Goal: Navigation & Orientation: Find specific page/section

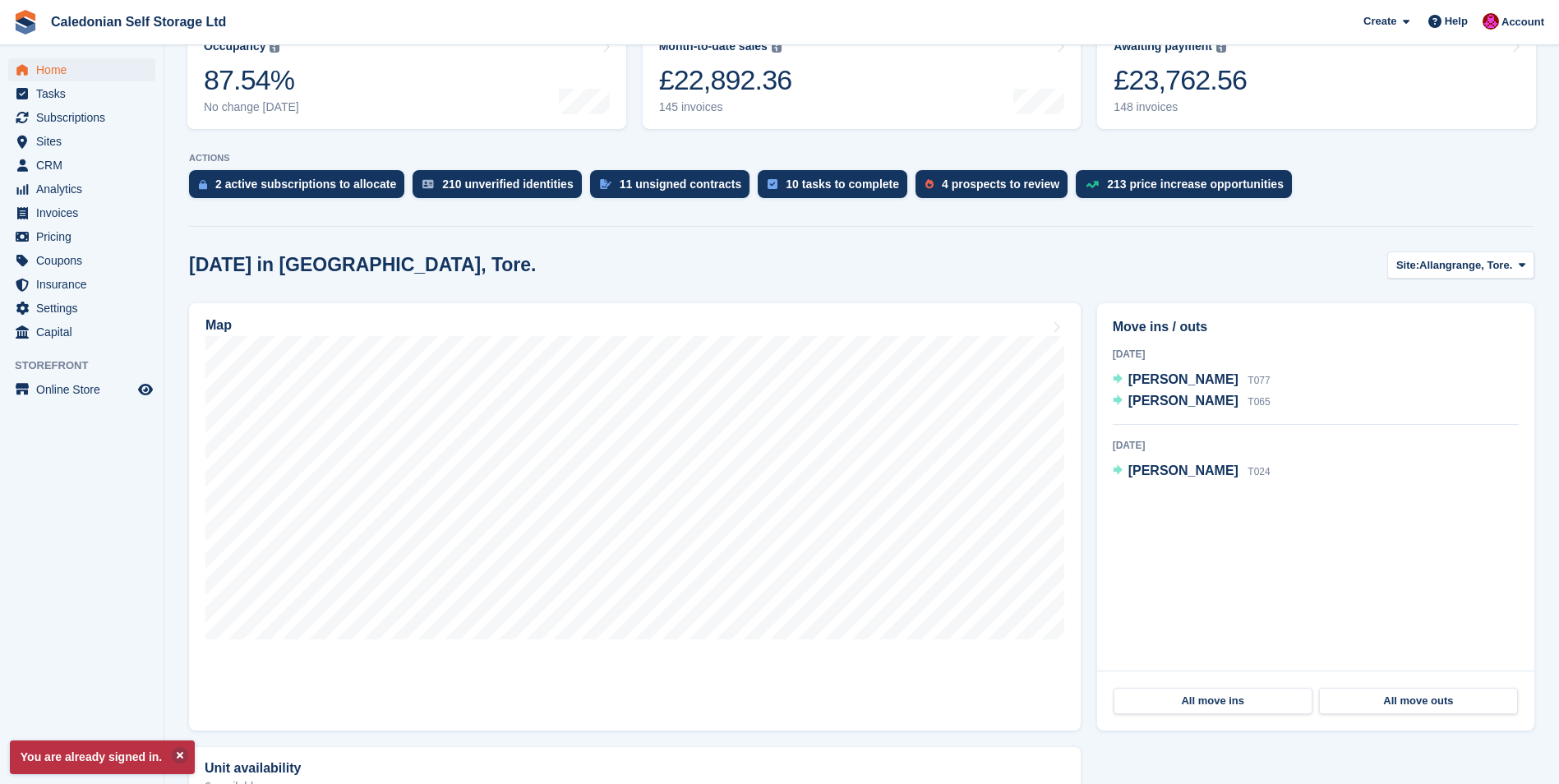
scroll to position [247, 0]
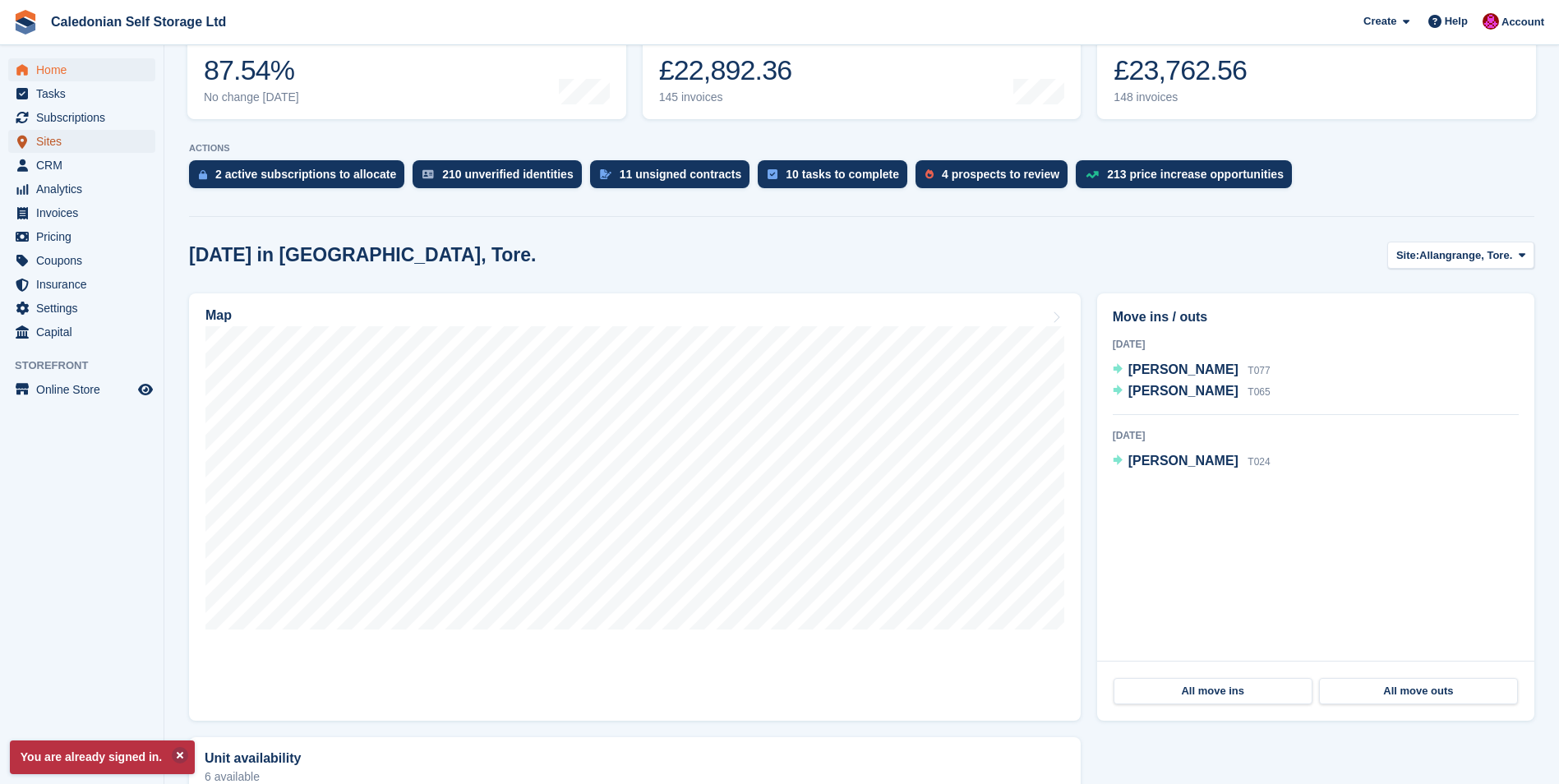
click at [37, 144] on span "Sites" at bounding box center [85, 141] width 99 height 23
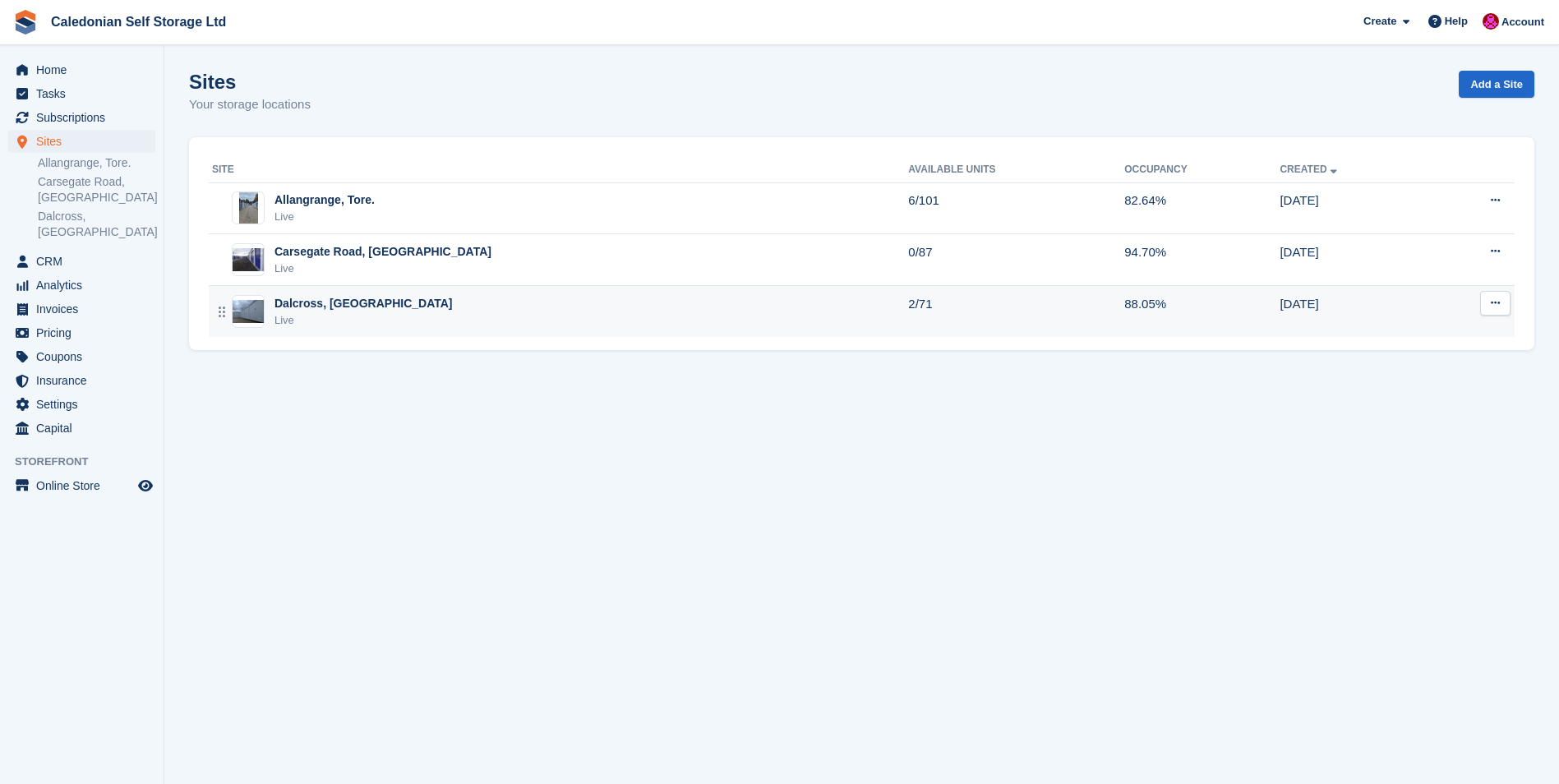
click at [327, 301] on div "Dalcross, [GEOGRAPHIC_DATA]" at bounding box center [363, 303] width 178 height 17
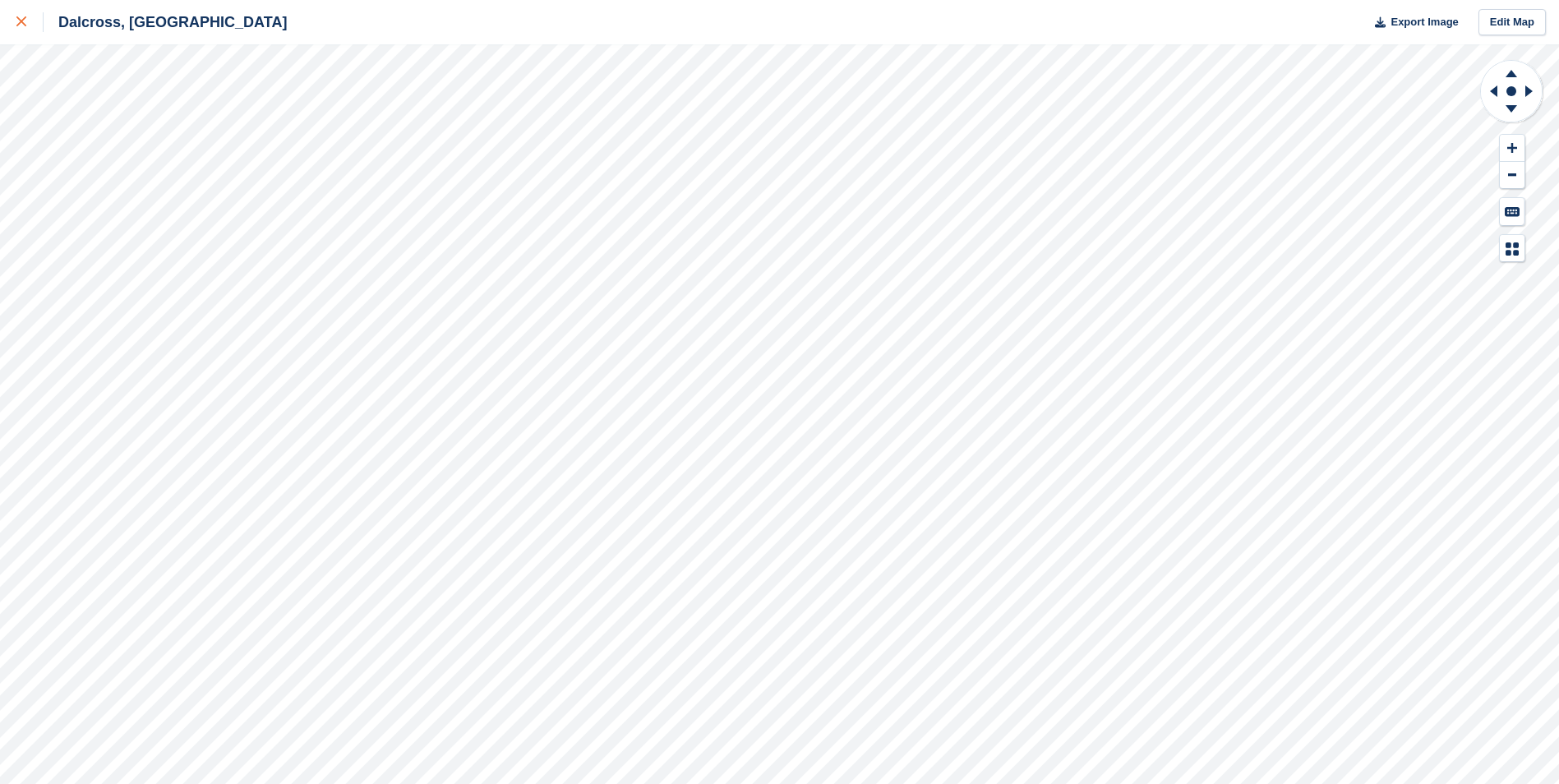
click at [16, 22] on icon at bounding box center [21, 21] width 9 height 9
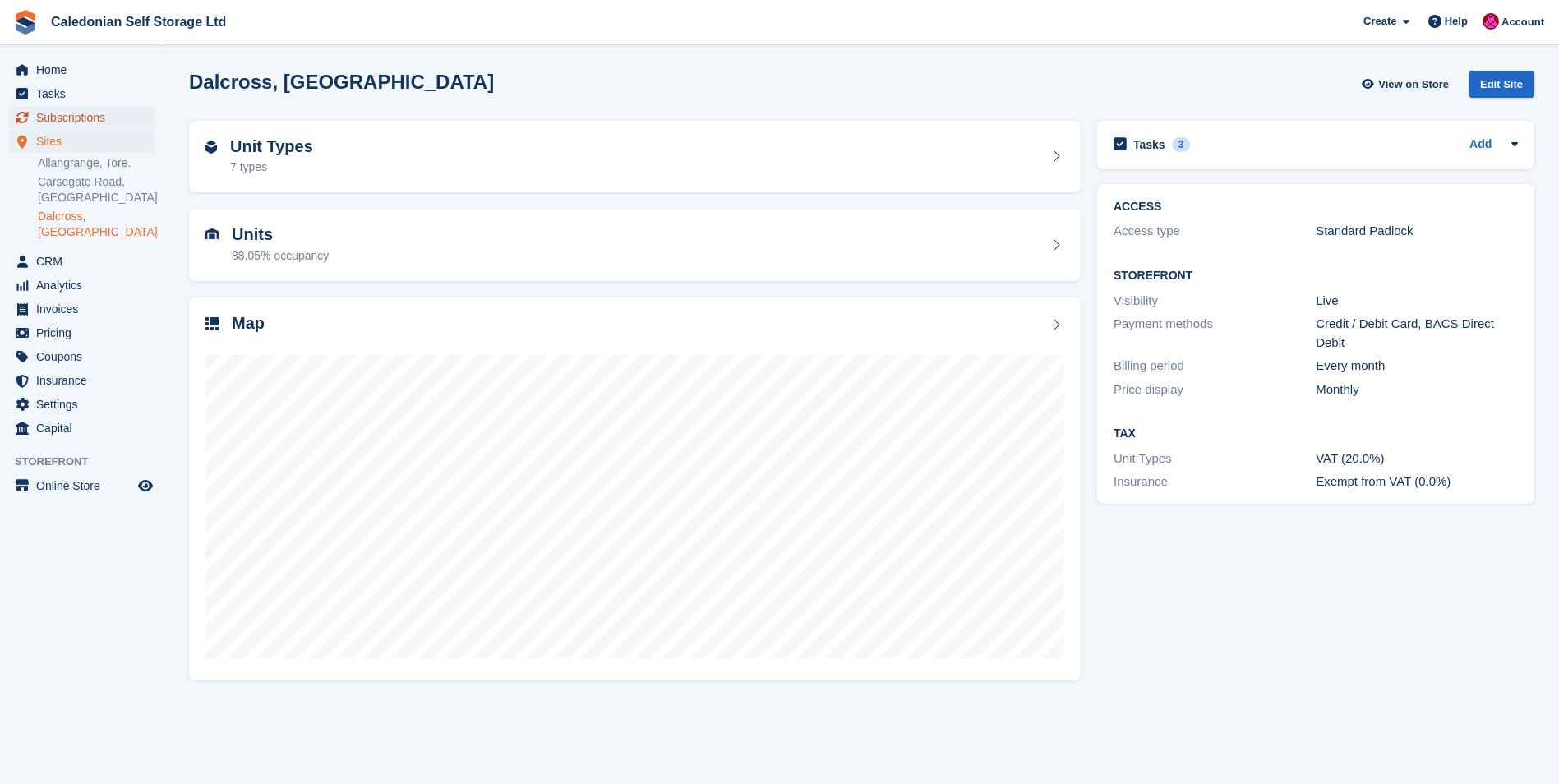
click at [71, 115] on span "Subscriptions" at bounding box center [85, 118] width 99 height 23
